Goal: Task Accomplishment & Management: Use online tool/utility

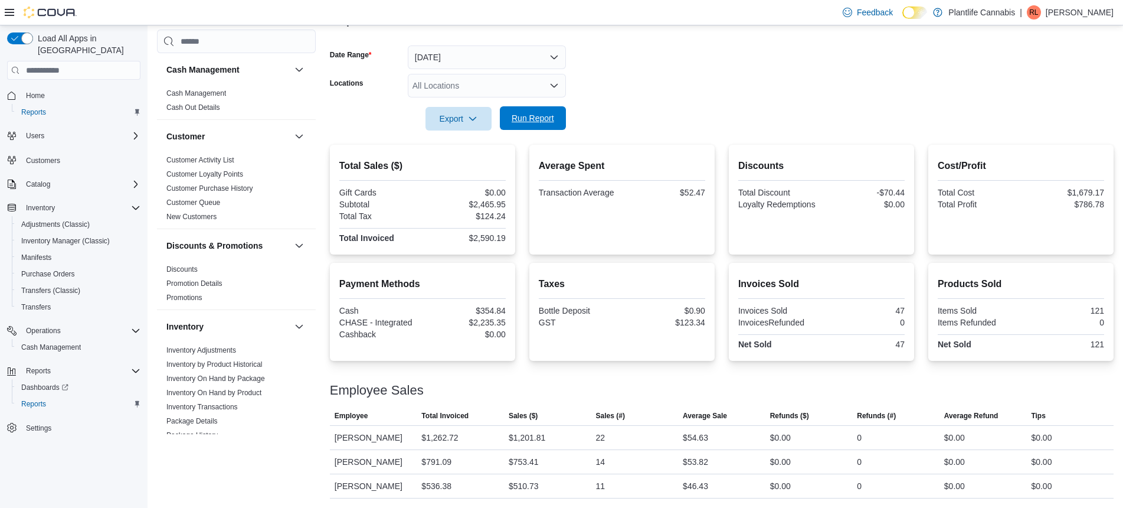
scroll to position [539, 0]
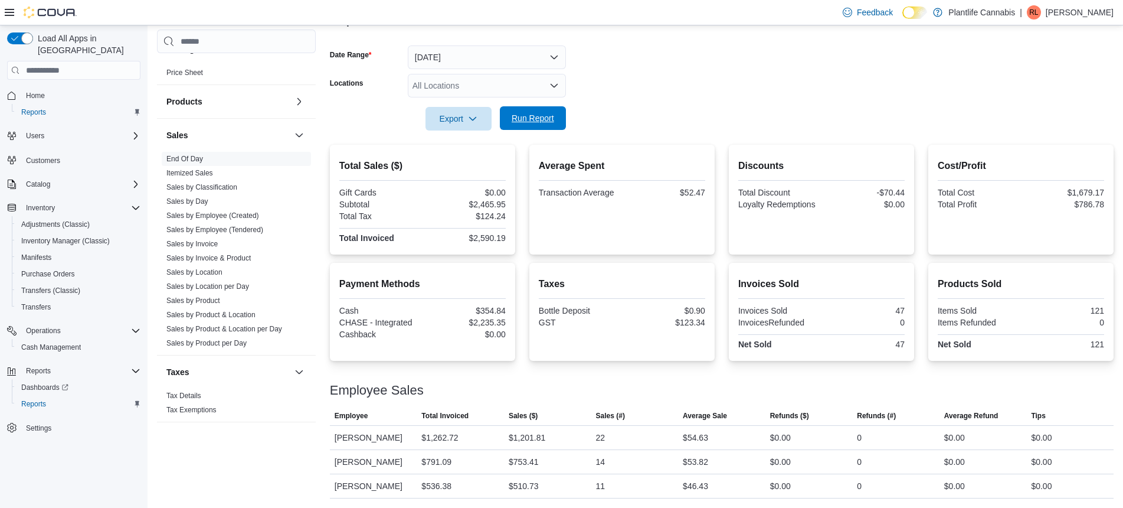
click at [554, 119] on span "Run Report" at bounding box center [533, 118] width 52 height 24
click at [532, 118] on span "Run Report" at bounding box center [533, 118] width 42 height 12
click at [538, 464] on div "$1,201.81" at bounding box center [527, 461] width 37 height 14
copy div "1,201.81"
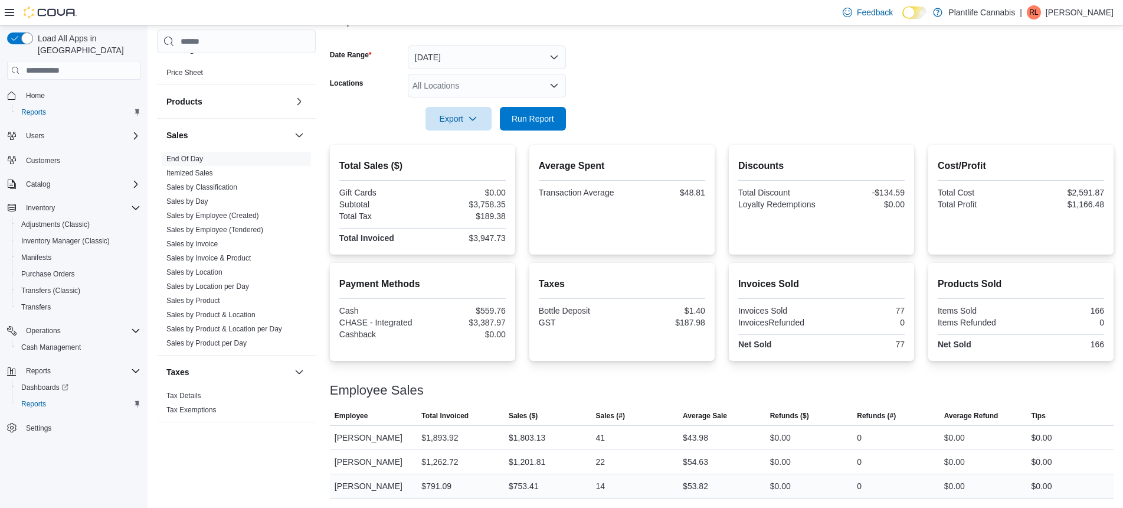
click at [527, 486] on div "$753.41" at bounding box center [524, 486] width 30 height 14
copy div "753.41"
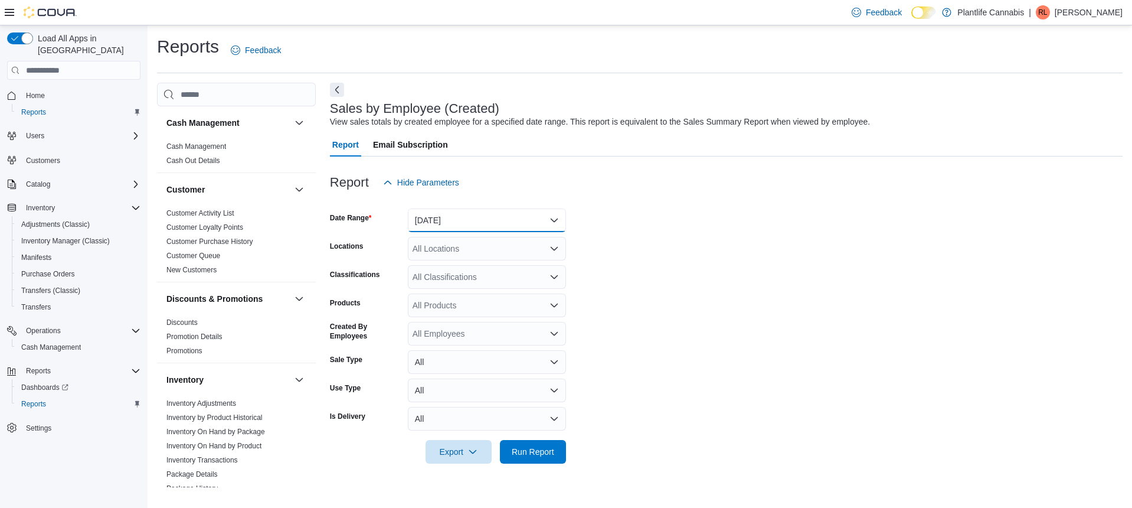
click at [478, 224] on button "Yesterday" at bounding box center [487, 220] width 158 height 24
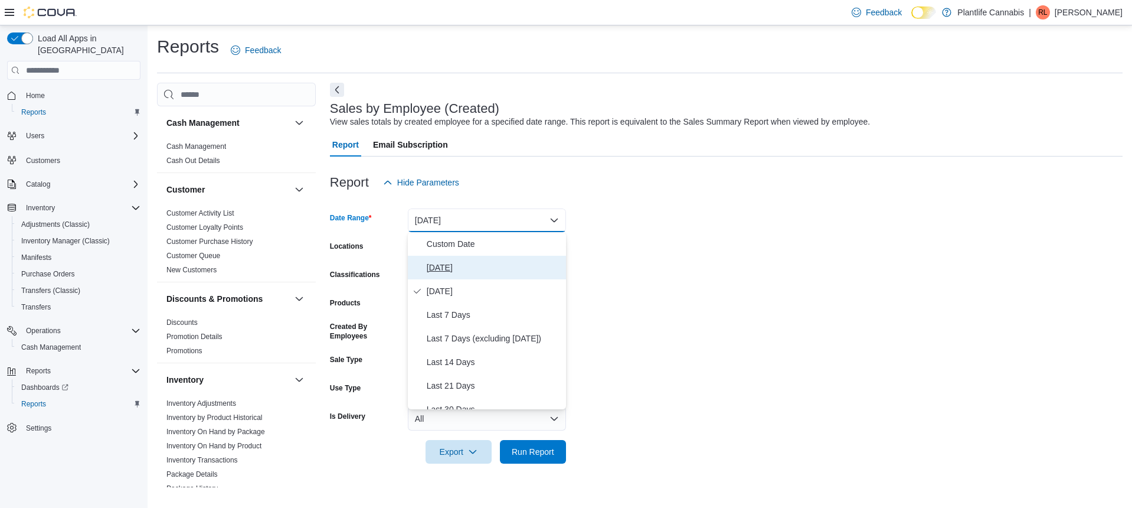
click at [454, 269] on span "Today" at bounding box center [494, 267] width 135 height 14
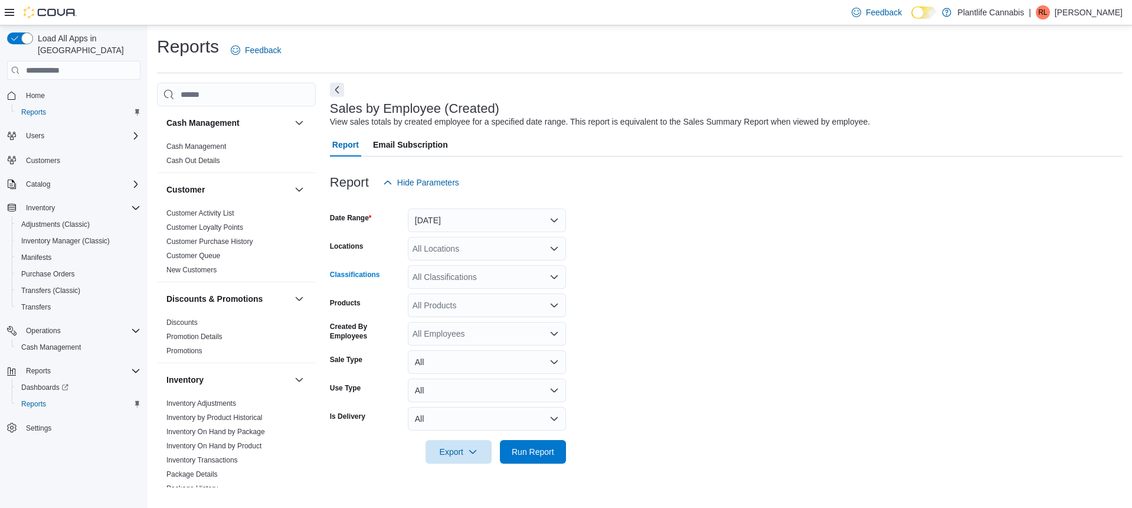
click at [459, 279] on div "All Classifications" at bounding box center [487, 277] width 158 height 24
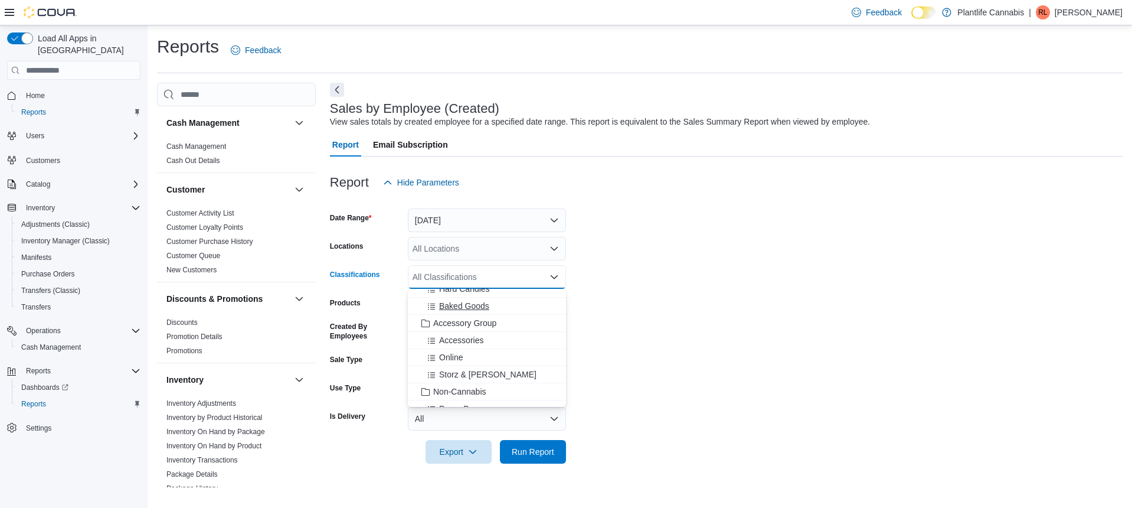
scroll to position [148, 0]
click at [460, 309] on button "Baked Goods" at bounding box center [487, 303] width 158 height 17
click at [469, 279] on icon "Remove Baked Goods from selection in this group" at bounding box center [466, 276] width 7 height 7
click at [457, 375] on span "Accessory Group" at bounding box center [464, 380] width 63 height 12
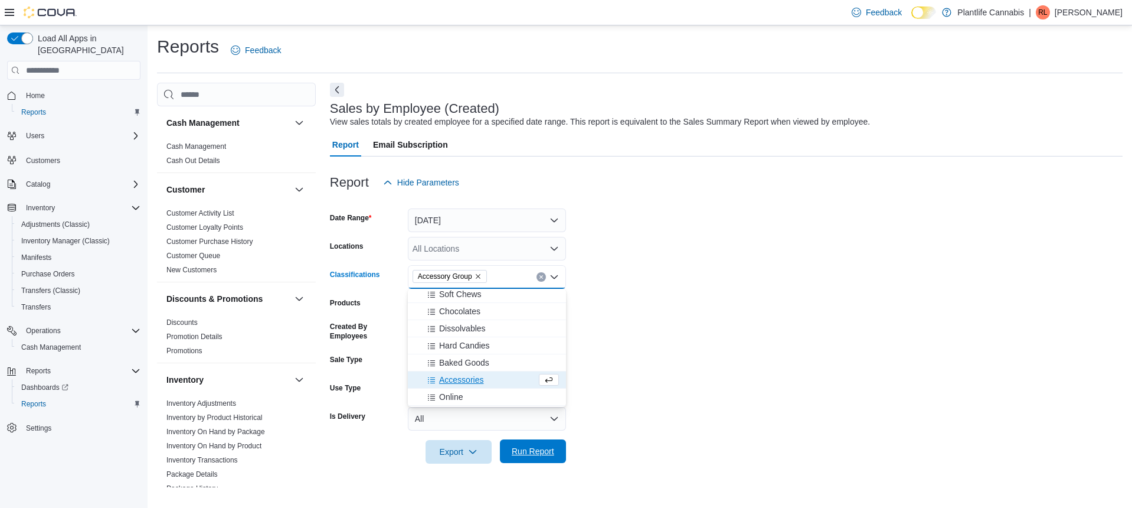
click at [522, 448] on span "Run Report" at bounding box center [533, 451] width 42 height 12
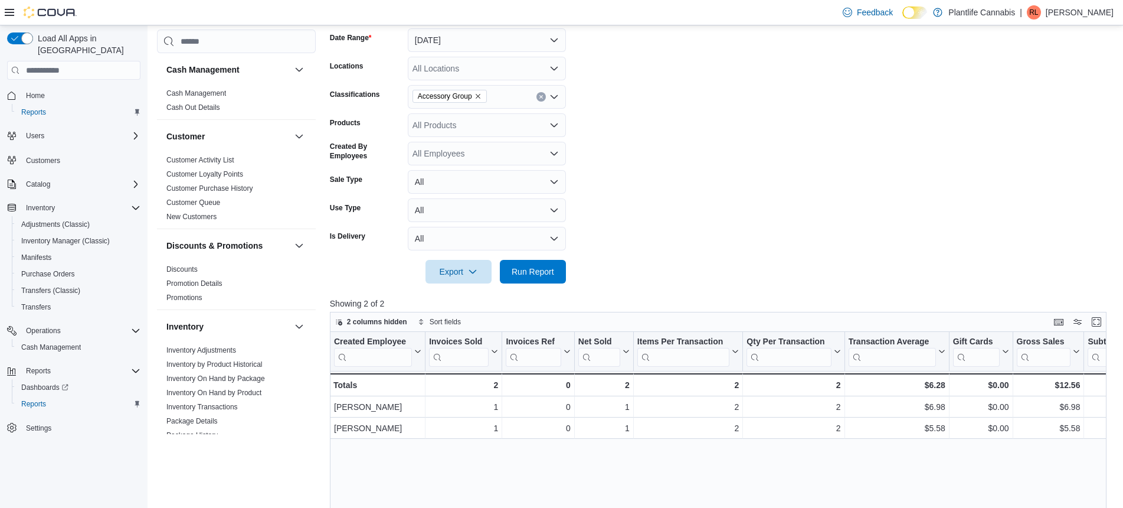
scroll to position [186, 0]
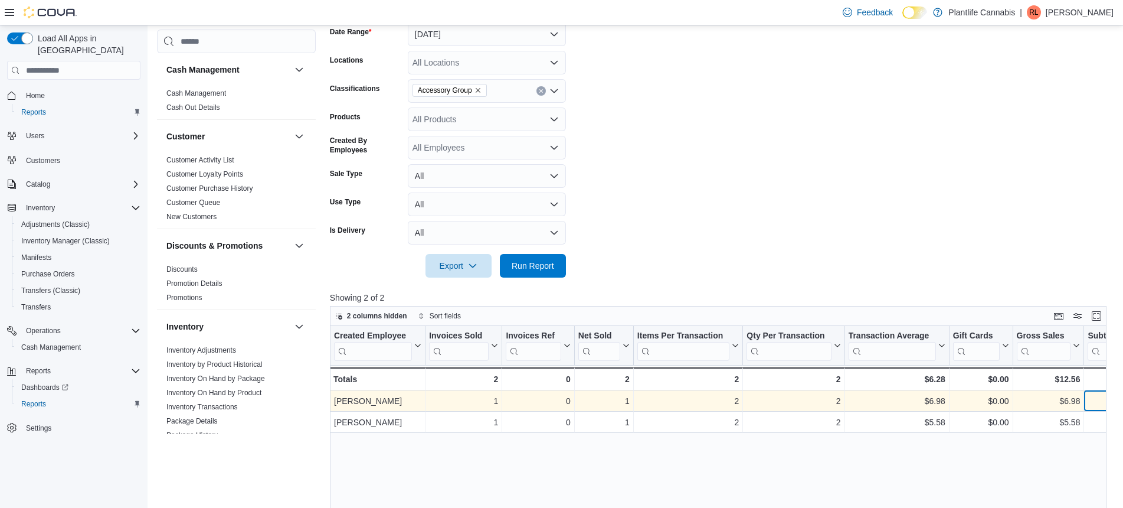
click at [1093, 405] on div "$6.98" at bounding box center [1113, 401] width 51 height 14
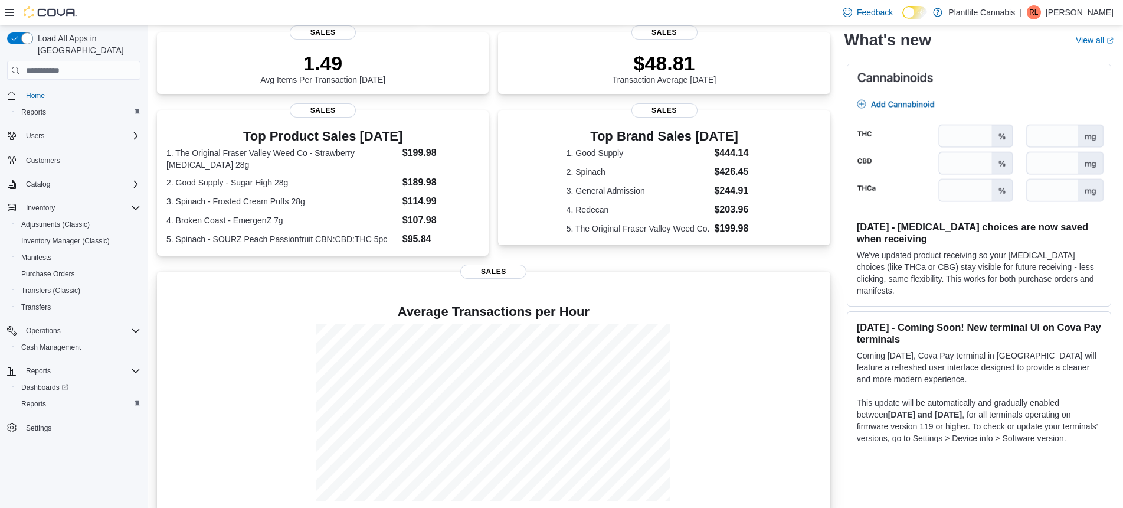
scroll to position [183, 0]
